Goal: Task Accomplishment & Management: Manage account settings

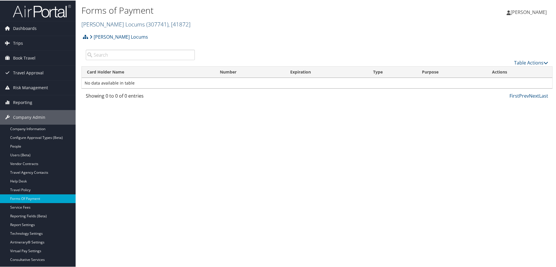
click at [110, 23] on link "Hayes Locums ( 307741 ) , [ 41872 ]" at bounding box center [135, 24] width 109 height 8
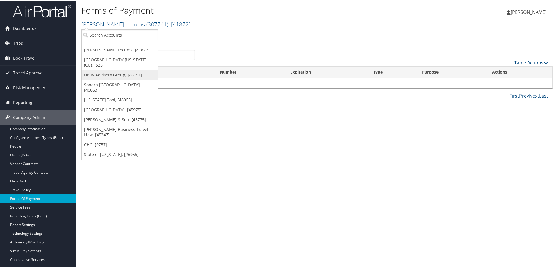
click at [99, 70] on link "Unity Advisory Group, [46051]" at bounding box center [120, 74] width 76 height 10
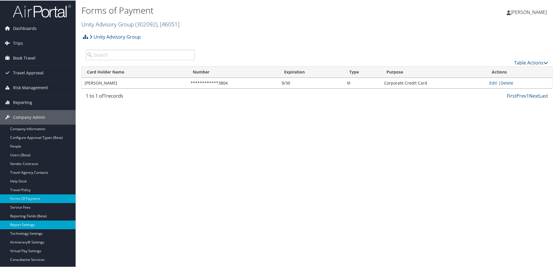
click at [26, 224] on link "Report Settings" at bounding box center [38, 224] width 76 height 9
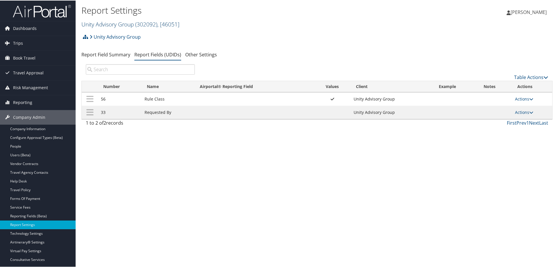
click at [99, 25] on link "Unity Advisory Group ( 302092 ) , [ 46051 ]" at bounding box center [130, 24] width 98 height 8
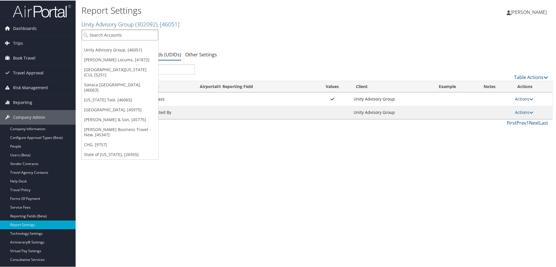
click at [103, 37] on input "search" at bounding box center [120, 34] width 76 height 11
paste input "DRIVECENTRIC"
type input "DRIVECENTRIC"
click at [117, 50] on div "Account" at bounding box center [121, 50] width 84 height 5
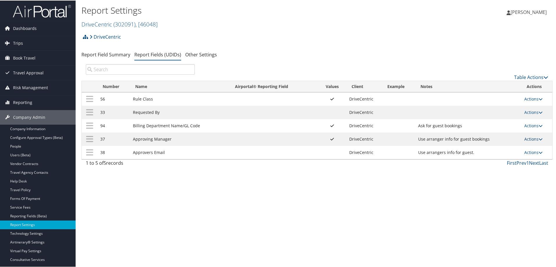
click at [537, 138] on link "Actions" at bounding box center [533, 139] width 18 height 6
click at [386, 186] on div "Report Settings DriveCentric ( 302091 ) , [ 46048 ] DriveCentric Unity Advisory…" at bounding box center [317, 133] width 483 height 267
click at [535, 152] on link "Actions" at bounding box center [533, 152] width 18 height 6
click at [500, 181] on link "Edit" at bounding box center [508, 181] width 63 height 10
select select "both"
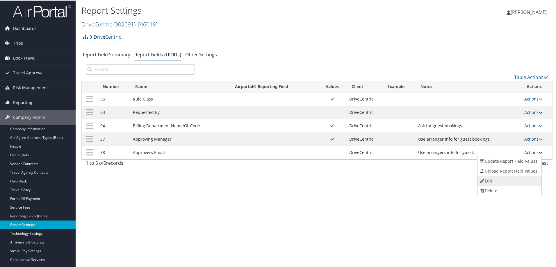
select select "profiled"
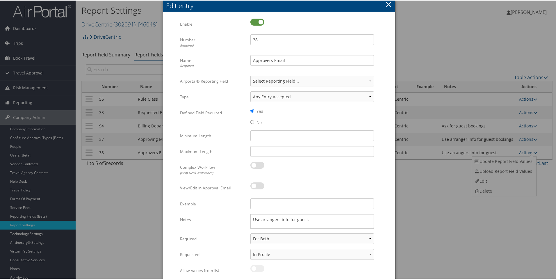
click at [386, 4] on button "×" at bounding box center [388, 4] width 7 height 12
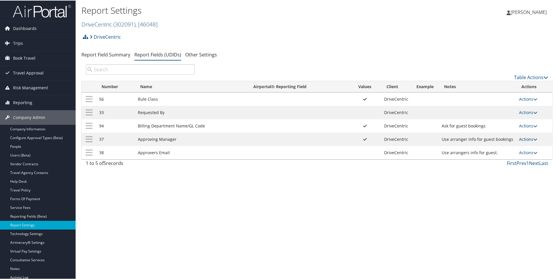
click at [534, 138] on icon at bounding box center [535, 139] width 4 height 4
click at [491, 168] on link "Edit" at bounding box center [503, 167] width 63 height 10
select select "both"
select select "profiled"
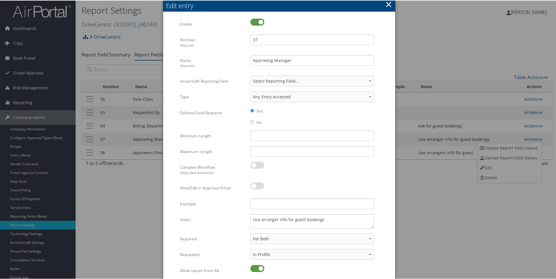
click at [389, 3] on button "×" at bounding box center [388, 4] width 7 height 12
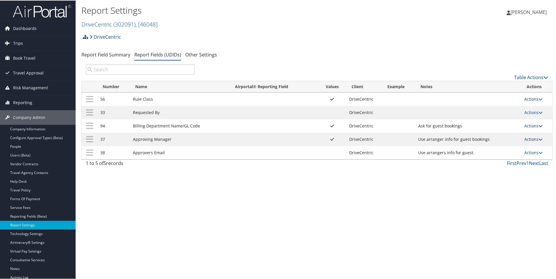
click at [528, 139] on link "Actions" at bounding box center [533, 139] width 18 height 6
click at [526, 144] on link "Update Report Field Values" at bounding box center [508, 147] width 63 height 10
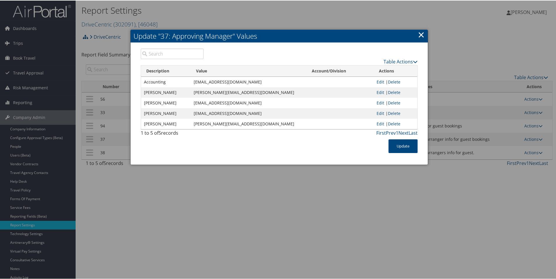
click at [419, 34] on link "×" at bounding box center [421, 34] width 7 height 12
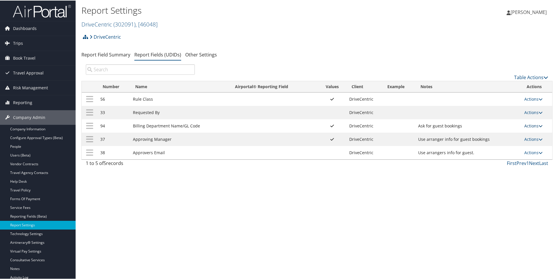
click at [531, 127] on link "Actions" at bounding box center [533, 125] width 18 height 6
click at [502, 153] on link "Edit" at bounding box center [508, 154] width 63 height 10
select select "both"
select select "profiled"
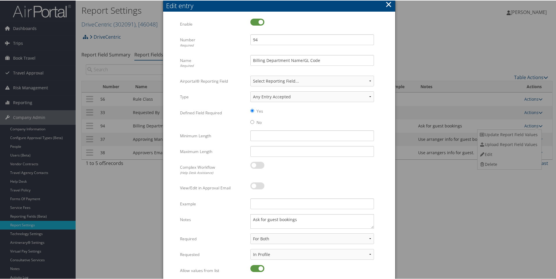
click at [386, 3] on button "×" at bounding box center [388, 4] width 7 height 12
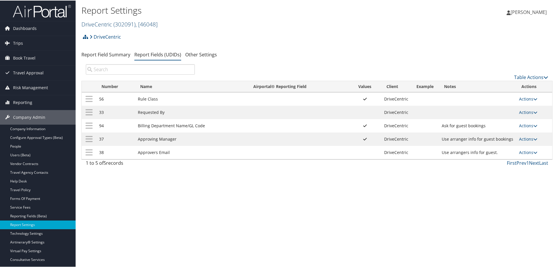
click at [115, 22] on span "( 302091 )" at bounding box center [124, 24] width 22 height 8
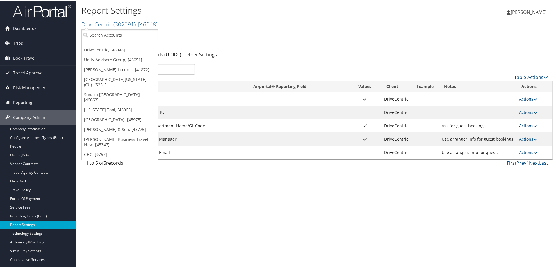
click at [110, 35] on input "search" at bounding box center [120, 34] width 76 height 11
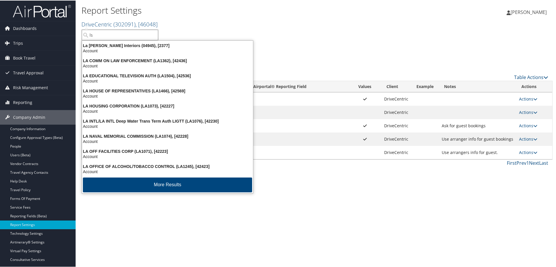
type input "lsu"
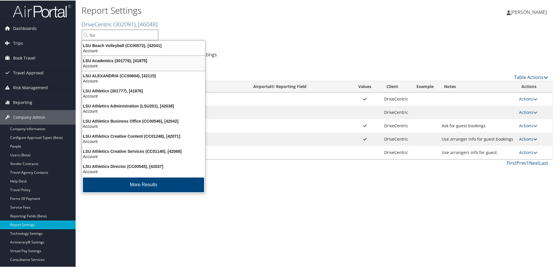
click at [109, 65] on div "Account" at bounding box center [144, 65] width 130 height 5
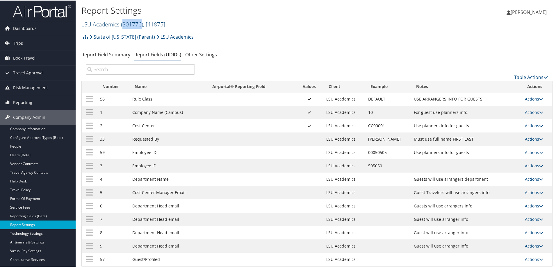
copy span "301776"
drag, startPoint x: 123, startPoint y: 25, endPoint x: 142, endPoint y: 26, distance: 18.7
click at [142, 26] on span "( 301776 )" at bounding box center [132, 24] width 22 height 8
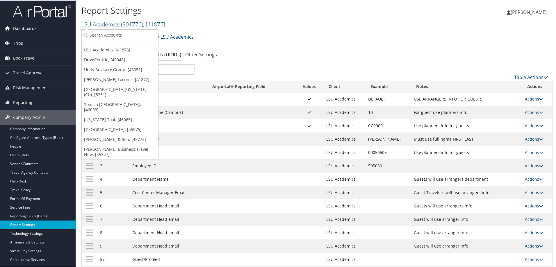
click at [420, 42] on div "State of Louisiana (Parent) LSU Academics Account Structure State of Louisiana …" at bounding box center [316, 39] width 471 height 16
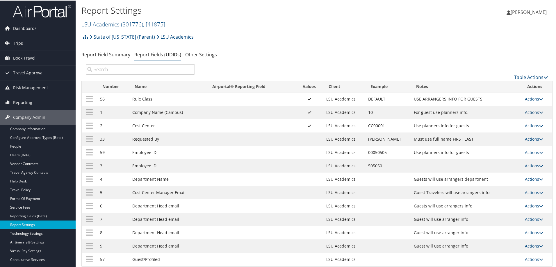
click at [531, 113] on link "Actions" at bounding box center [534, 112] width 18 height 6
click at [505, 121] on link "Update Report Field Values" at bounding box center [508, 121] width 63 height 10
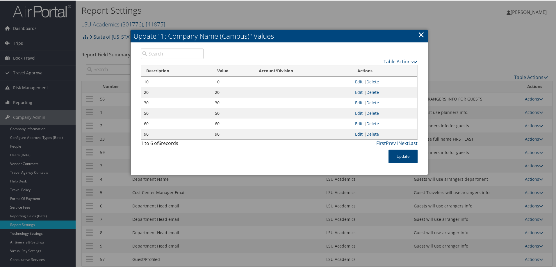
click at [418, 36] on link "×" at bounding box center [421, 34] width 7 height 12
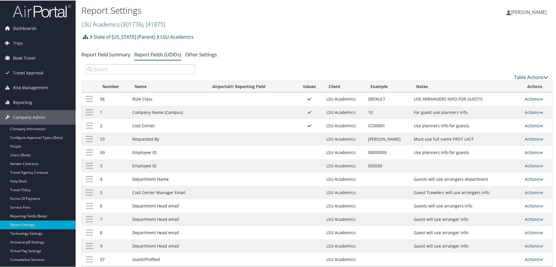
click at [531, 125] on link "Actions" at bounding box center [534, 125] width 18 height 6
click at [503, 133] on link "Update Report Field Values" at bounding box center [508, 134] width 63 height 10
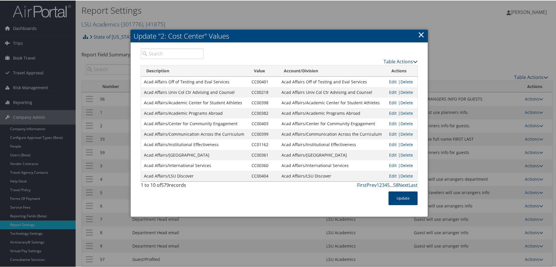
click at [419, 35] on link "×" at bounding box center [421, 34] width 7 height 12
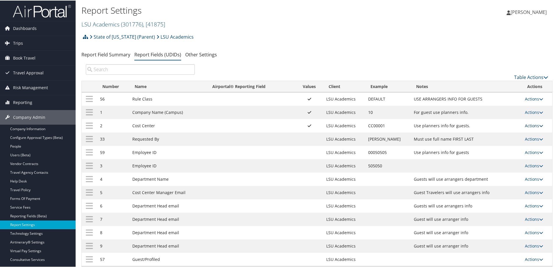
click at [535, 125] on link "Actions" at bounding box center [534, 125] width 18 height 6
click at [501, 136] on link "Update Report Field Values" at bounding box center [508, 134] width 63 height 10
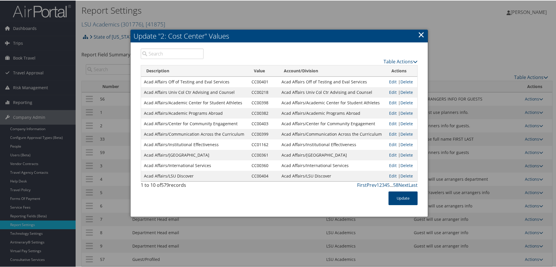
click at [420, 31] on link "×" at bounding box center [421, 34] width 7 height 12
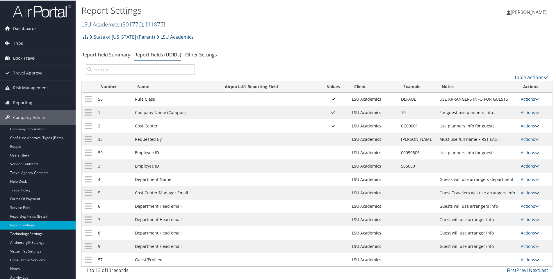
click at [122, 24] on span "( 301776 )" at bounding box center [132, 24] width 22 height 8
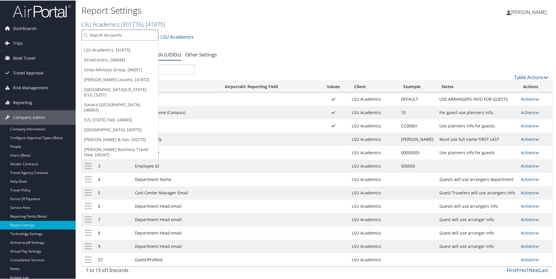
click at [109, 38] on input "search" at bounding box center [120, 34] width 76 height 11
type input "usc"
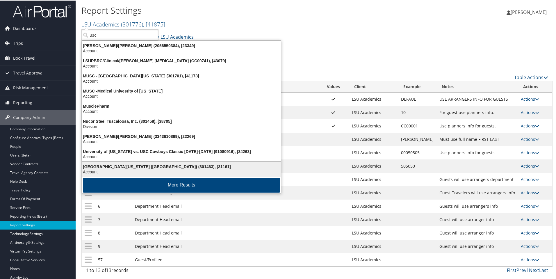
click at [148, 167] on div "University of Southern California (USC) (301463), [31161]" at bounding box center [182, 165] width 206 height 5
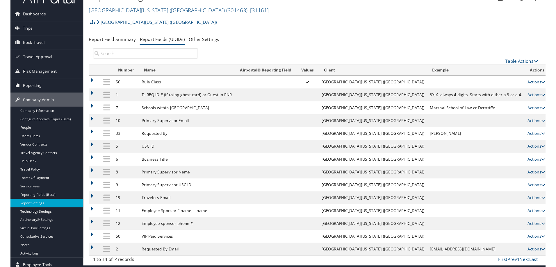
scroll to position [3, 0]
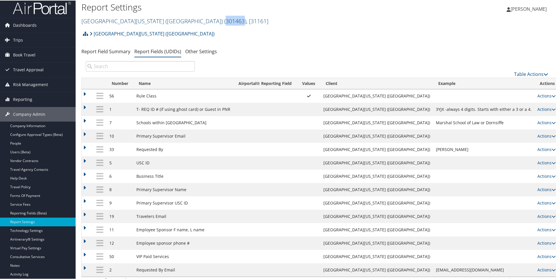
drag, startPoint x: 181, startPoint y: 22, endPoint x: 199, endPoint y: 24, distance: 18.2
click at [224, 24] on span "( 301463 )" at bounding box center [235, 21] width 22 height 8
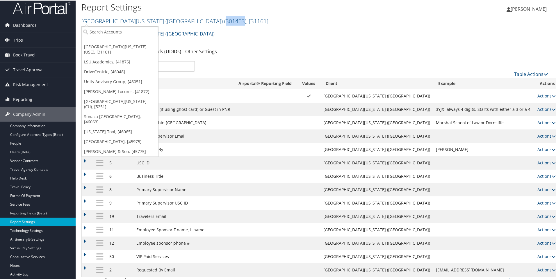
copy span "301463"
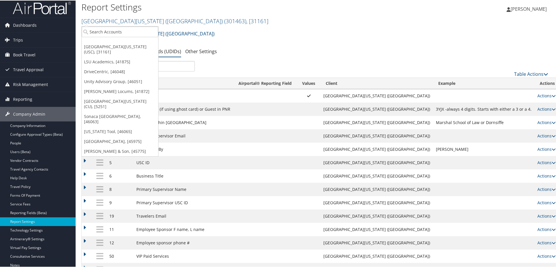
click at [288, 39] on div "University of Southern California (USC) Account Structure University of Souther…" at bounding box center [316, 35] width 471 height 16
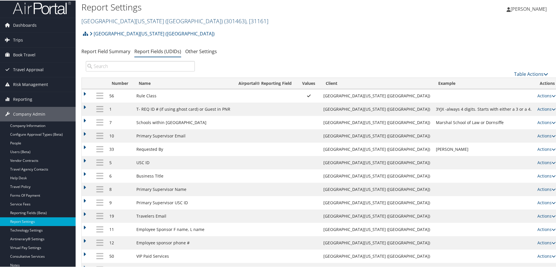
click at [138, 19] on link "University of Southern California (USC) ( 301463 ) , [ 31161 ]" at bounding box center [174, 21] width 187 height 8
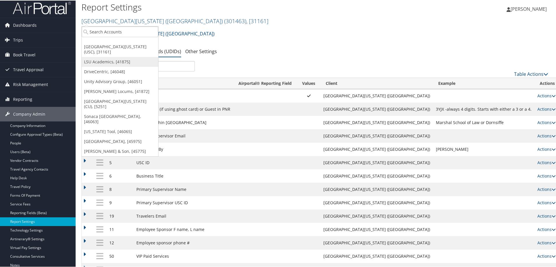
click at [107, 60] on link "LSU Academics, [41875]" at bounding box center [120, 61] width 76 height 10
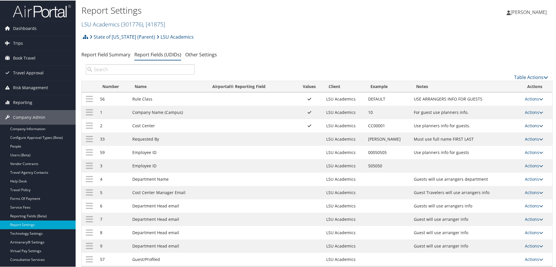
click at [529, 127] on link "Actions" at bounding box center [534, 125] width 18 height 6
click at [527, 131] on link "Update Report Field Values" at bounding box center [508, 134] width 63 height 10
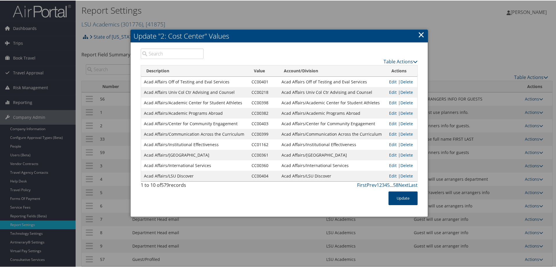
click at [421, 34] on link "×" at bounding box center [421, 34] width 7 height 12
